Goal: Task Accomplishment & Management: Manage account settings

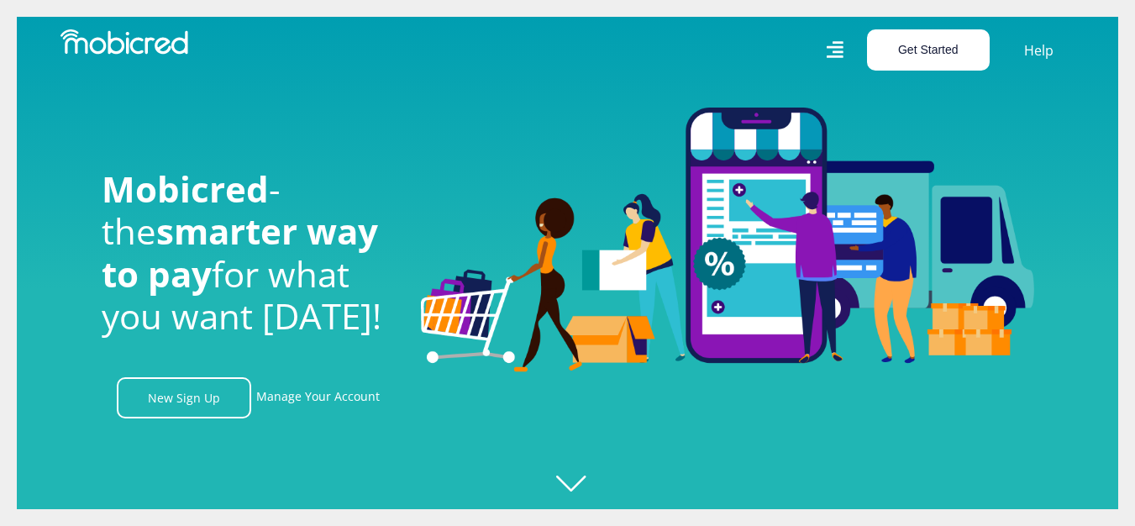
scroll to position [0, 1197]
click at [941, 61] on button "Get Started" at bounding box center [928, 49] width 123 height 41
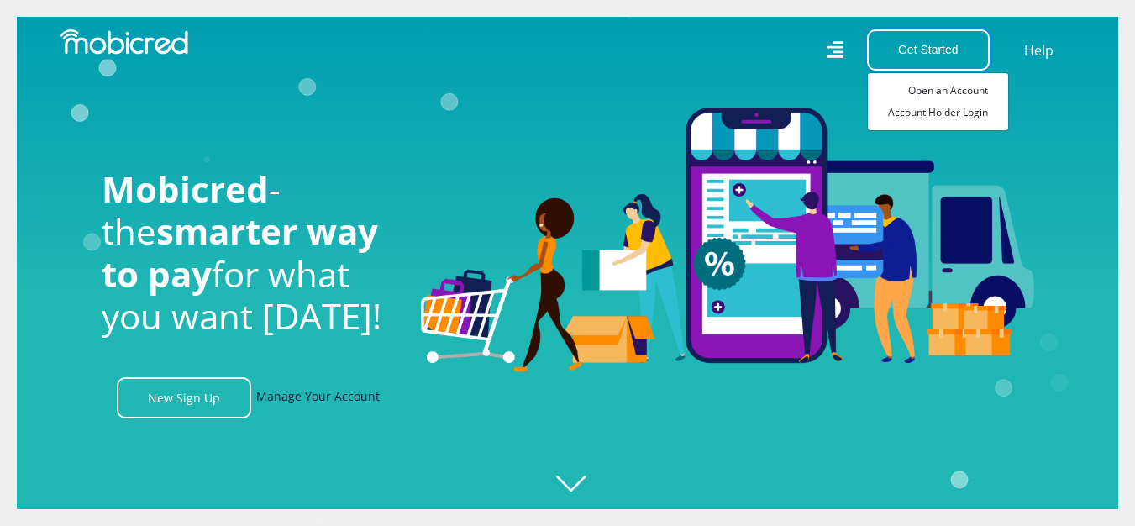
scroll to position [0, 2155]
click at [301, 399] on link "Manage Your Account" at bounding box center [318, 397] width 124 height 41
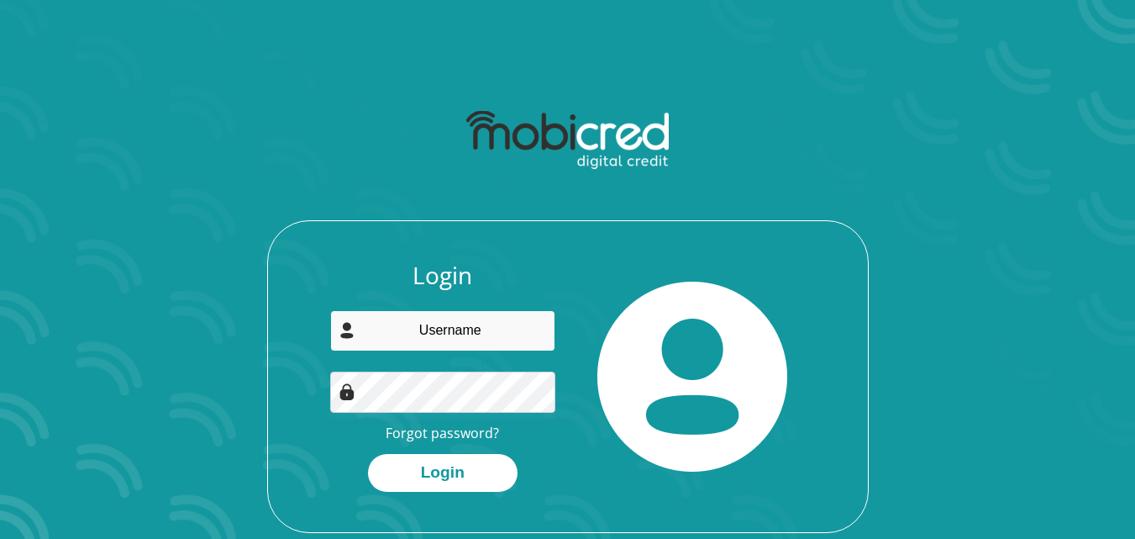
click at [411, 329] on input "email" at bounding box center [442, 330] width 225 height 41
type input "mdmseleku95@gmail.com"
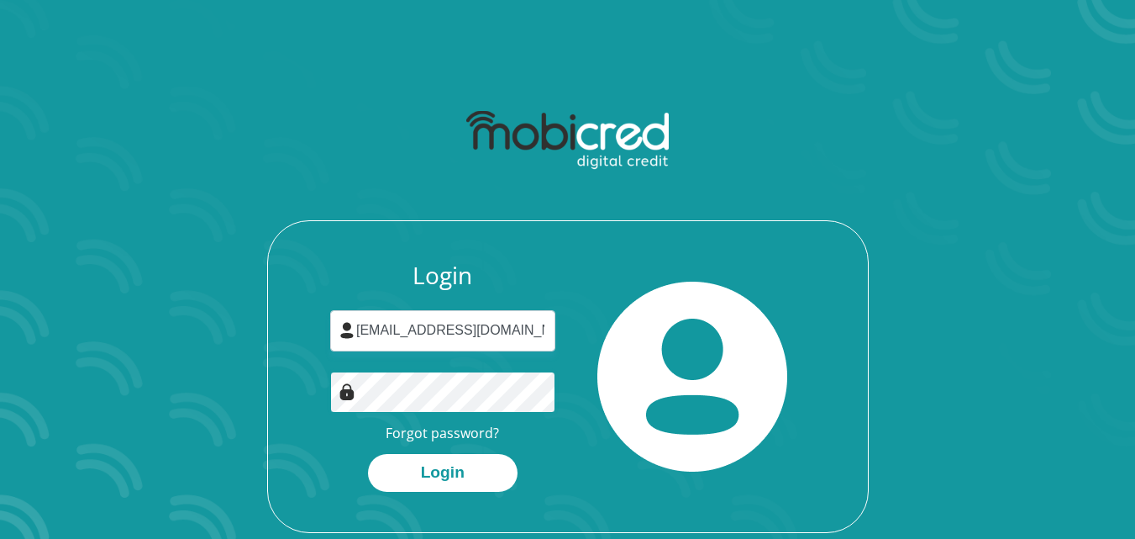
click at [368, 454] on button "Login" at bounding box center [443, 473] width 150 height 38
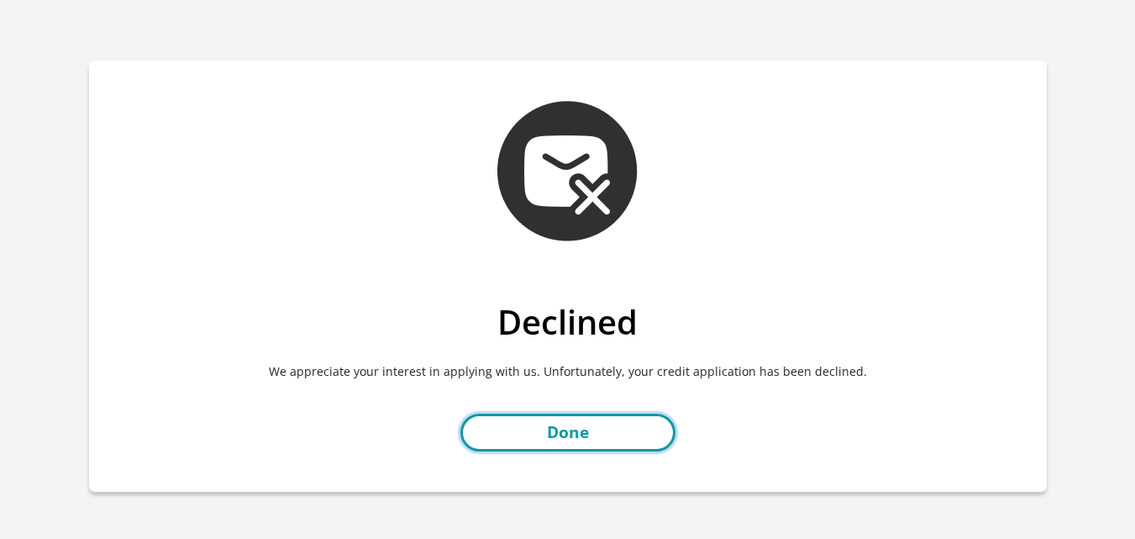
click at [599, 439] on link "Done" at bounding box center [567, 432] width 215 height 38
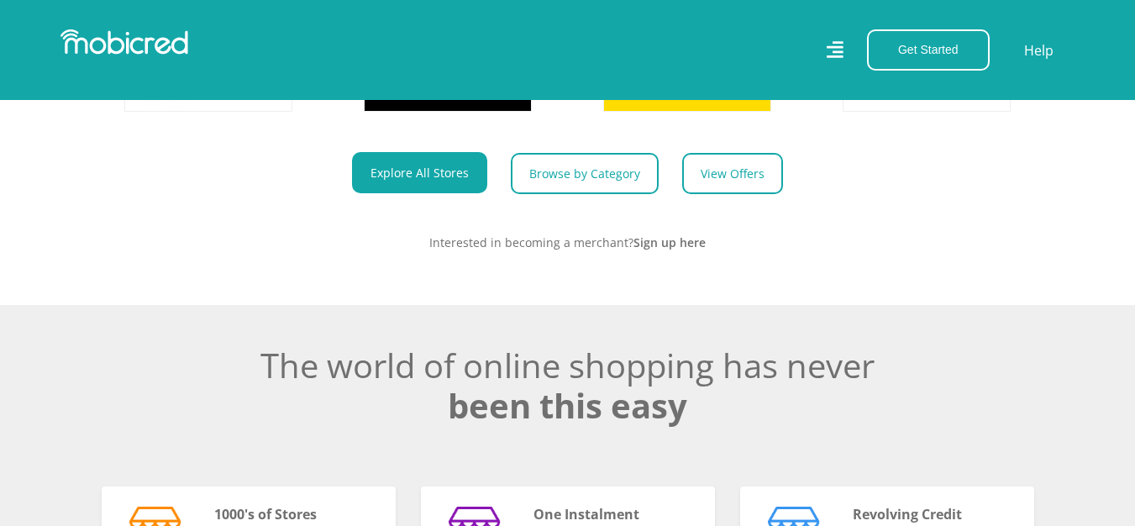
scroll to position [504, 0]
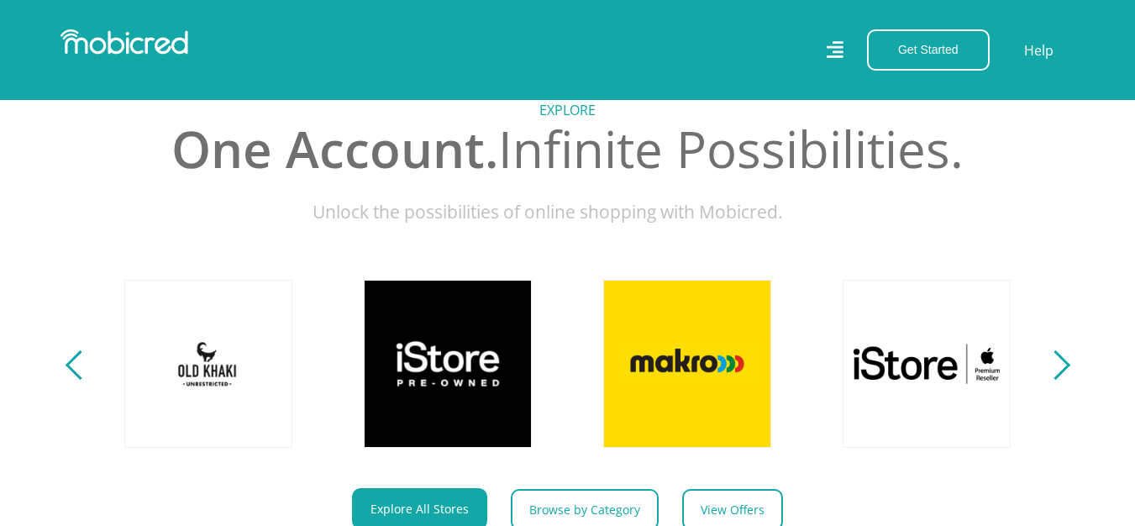
click at [1060, 371] on div "Next" at bounding box center [1054, 364] width 29 height 29
